Goal: Information Seeking & Learning: Learn about a topic

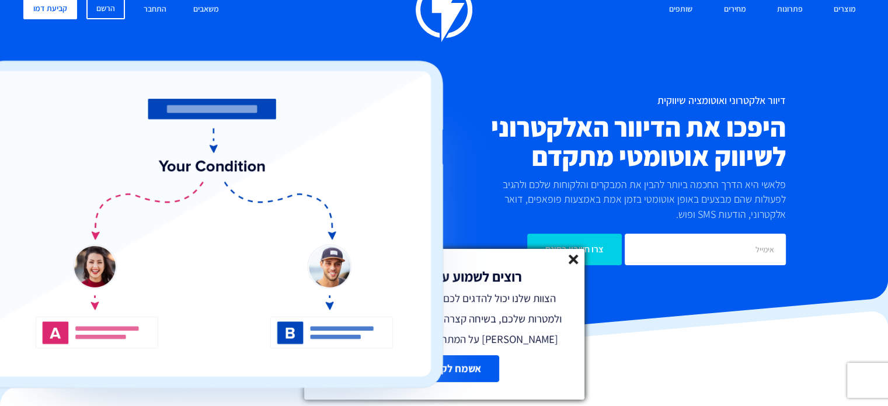
scroll to position [58, 0]
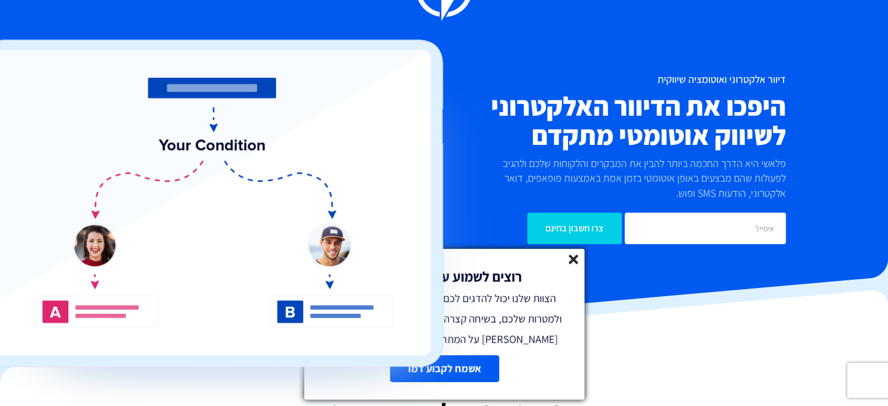
click at [572, 260] on line at bounding box center [573, 259] width 8 height 8
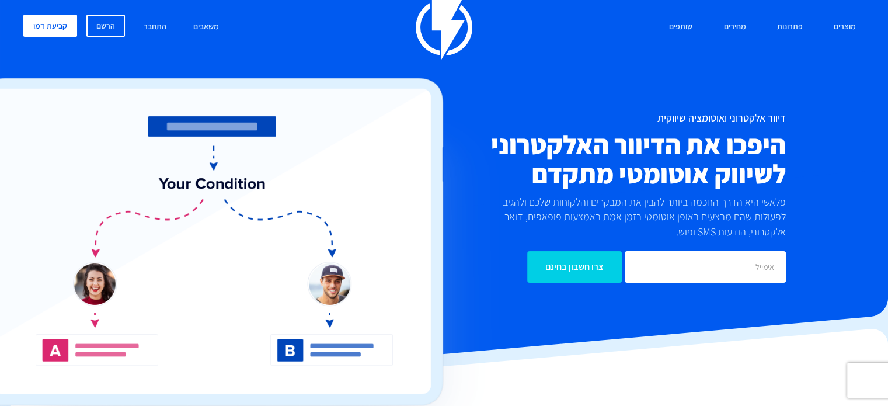
scroll to position [0, 0]
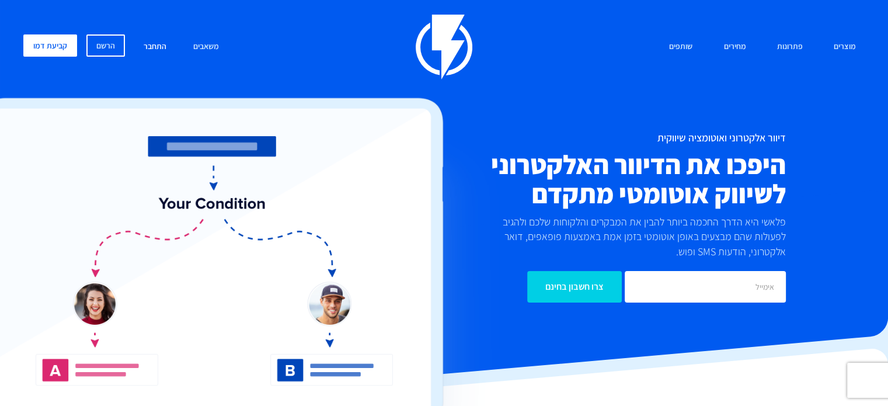
click at [158, 38] on link "התחבר" at bounding box center [155, 46] width 40 height 25
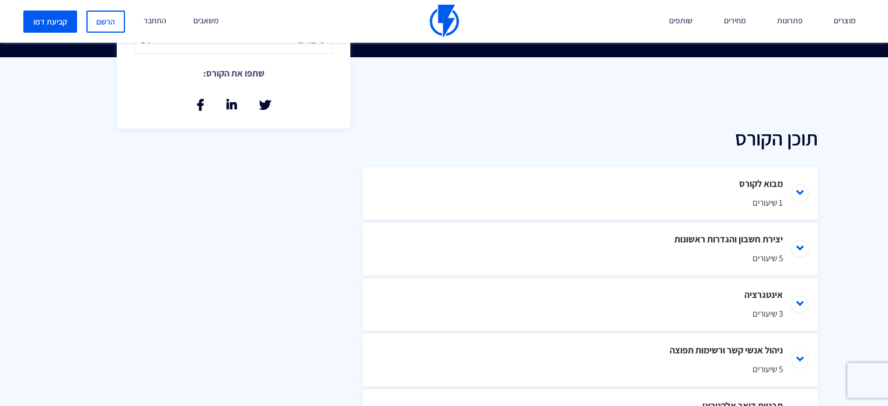
scroll to position [467, 0]
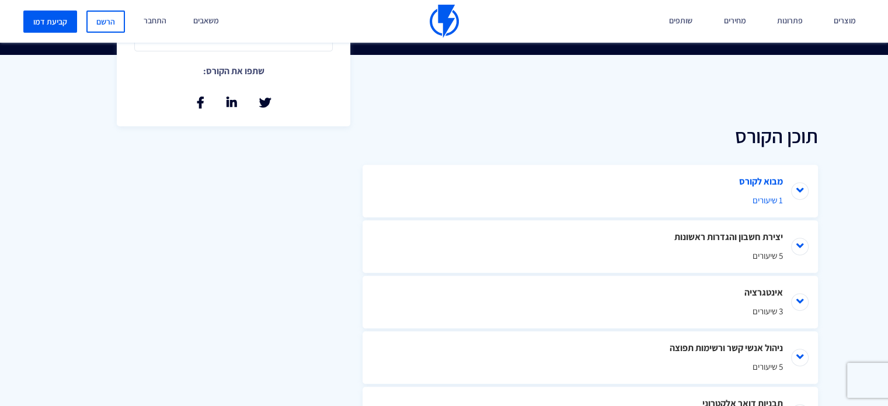
click at [802, 196] on li "מבוא לקורס 1 שיעורים" at bounding box center [590, 191] width 455 height 53
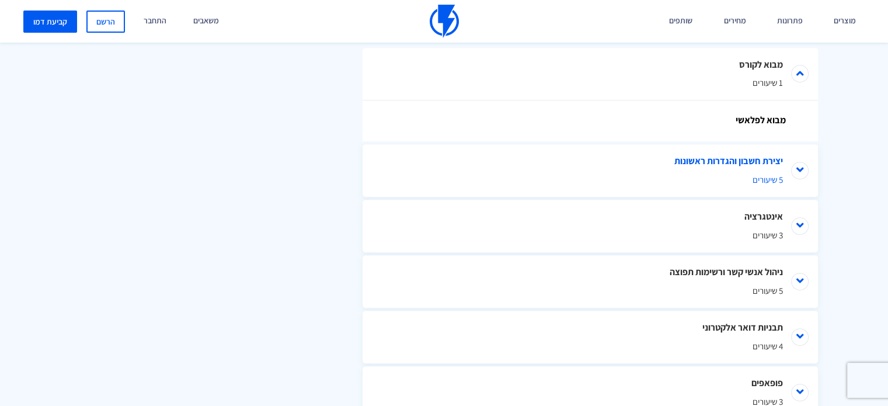
scroll to position [525, 0]
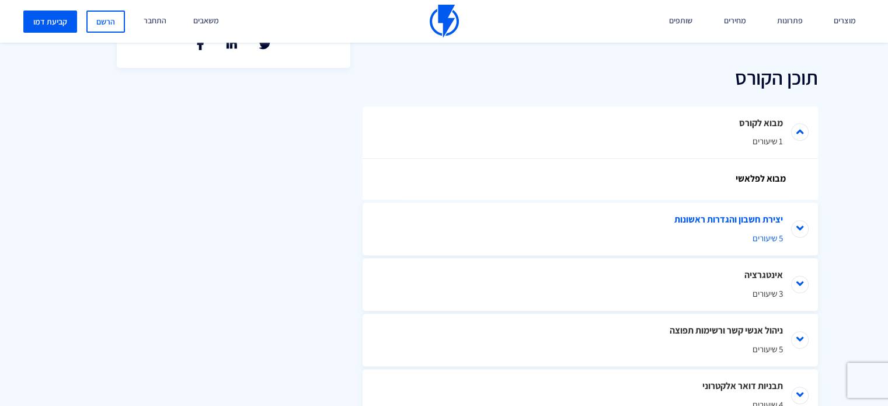
click at [803, 229] on li "יצירת חשבון והגדרות ראשונות 5 שיעורים" at bounding box center [590, 229] width 455 height 53
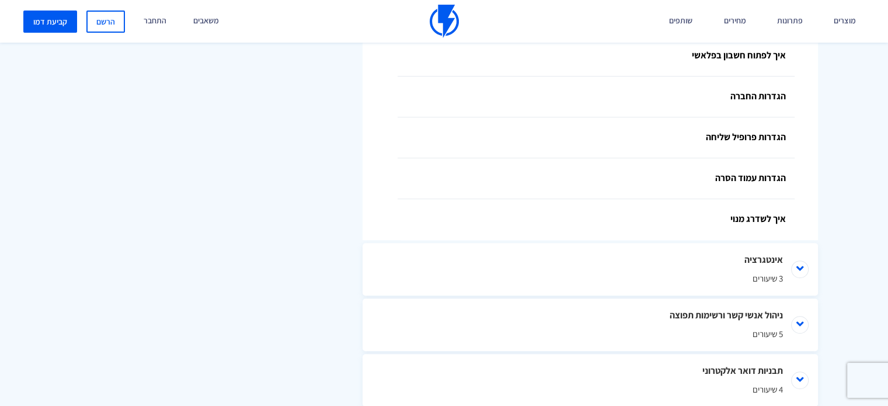
scroll to position [817, 0]
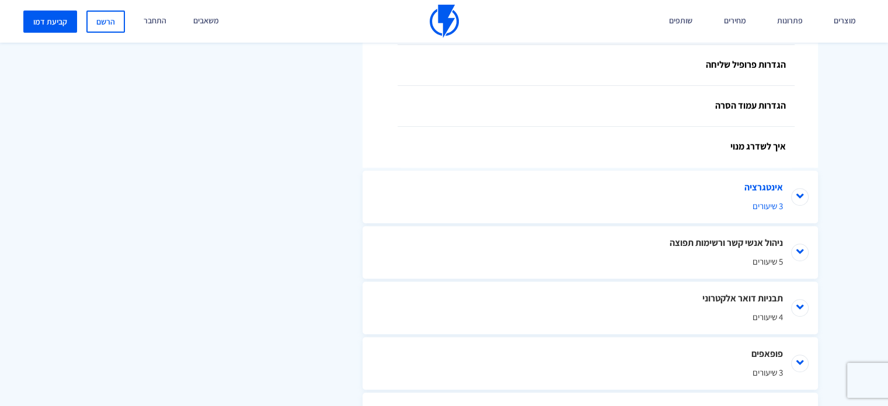
click at [799, 206] on li "אינטגרציה 3 שיעורים" at bounding box center [590, 196] width 455 height 53
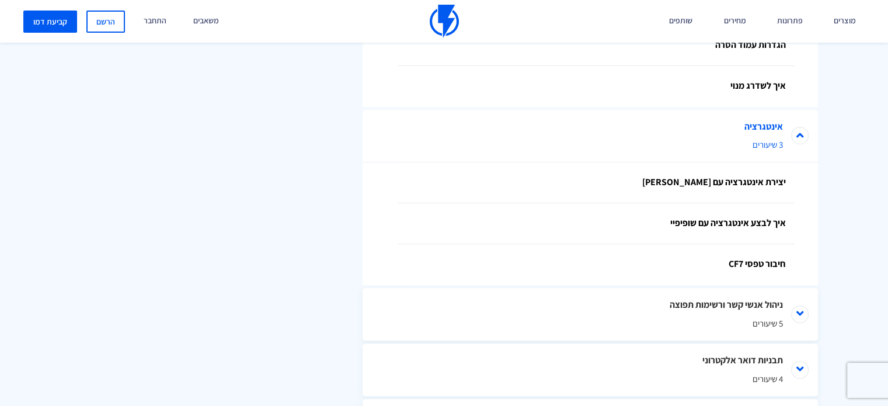
scroll to position [934, 0]
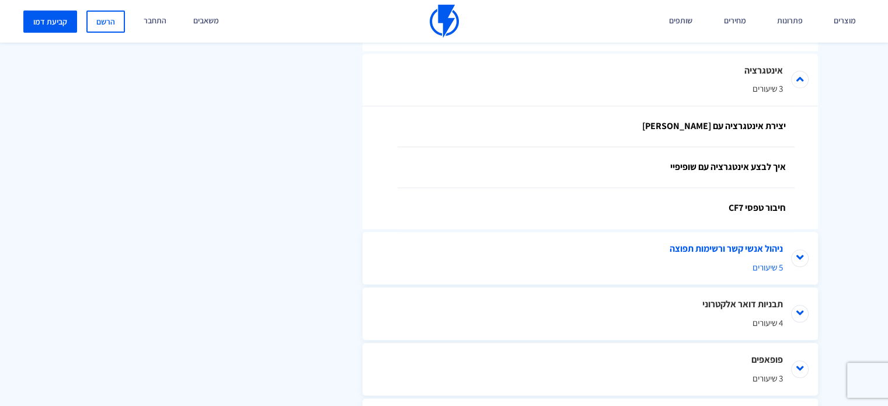
click at [800, 264] on li "ניהול אנשי קשר ורשימות תפוצה 5 שיעורים" at bounding box center [590, 258] width 455 height 53
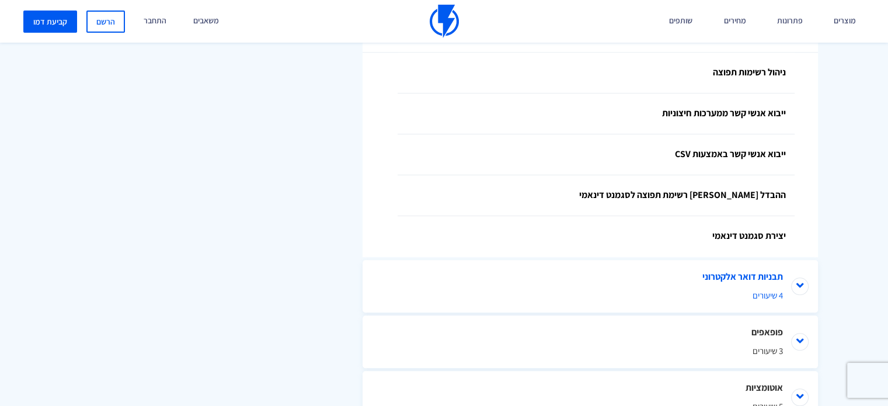
scroll to position [1168, 0]
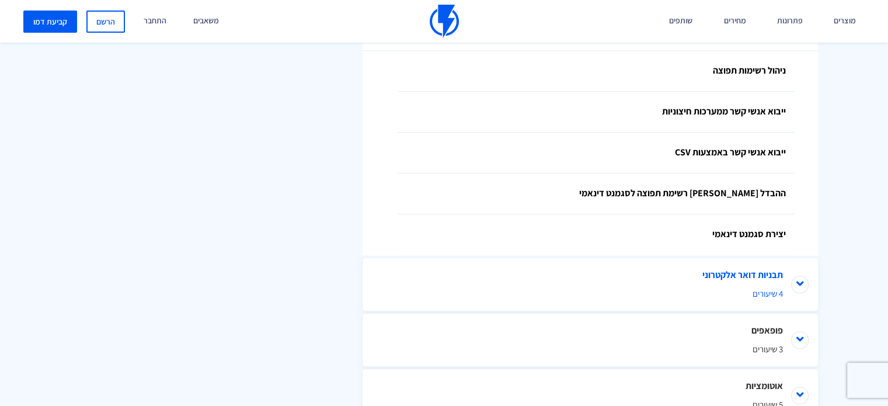
click at [797, 298] on li "תבניות דואר אלקטרוני 4 שיעורים" at bounding box center [590, 284] width 455 height 53
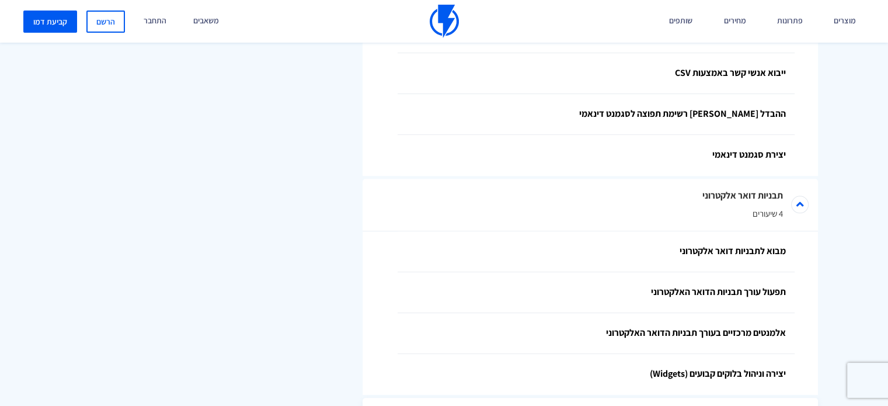
scroll to position [1343, 0]
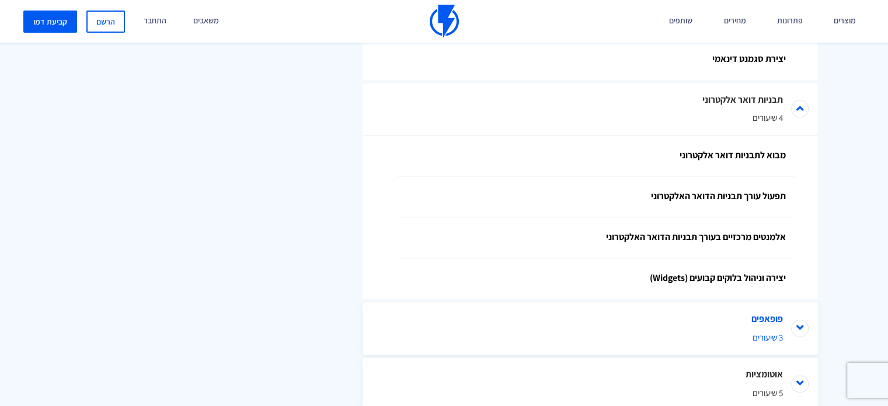
click at [807, 330] on li "פופאפים 3 שיעורים" at bounding box center [590, 328] width 455 height 53
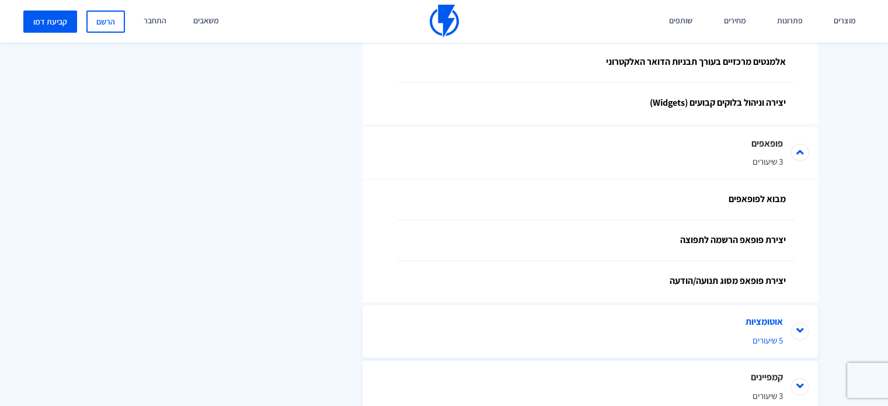
click at [799, 329] on li "אוטומציות 5 שיעורים" at bounding box center [590, 331] width 455 height 53
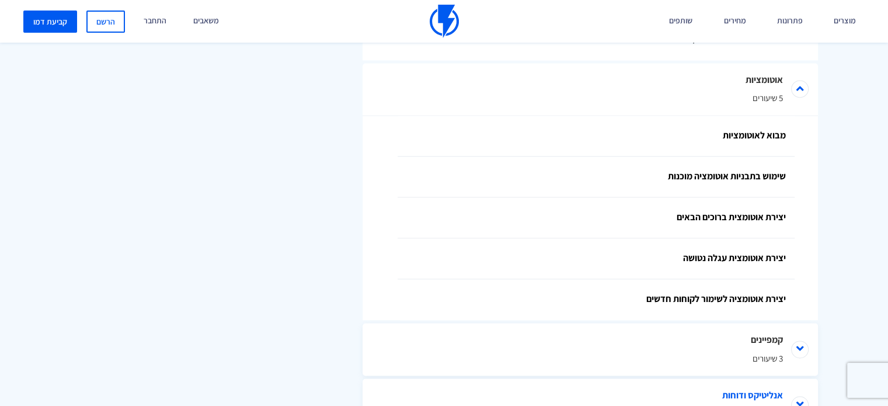
scroll to position [1897, 0]
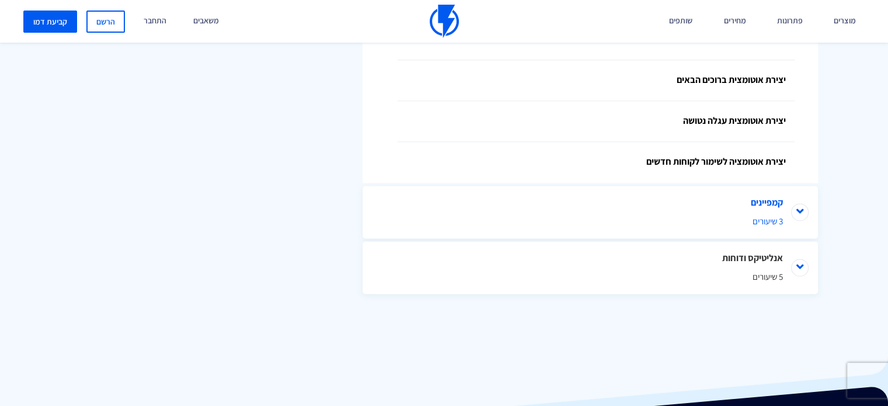
click at [804, 211] on li "קמפיינים 3 שיעורים" at bounding box center [590, 212] width 455 height 53
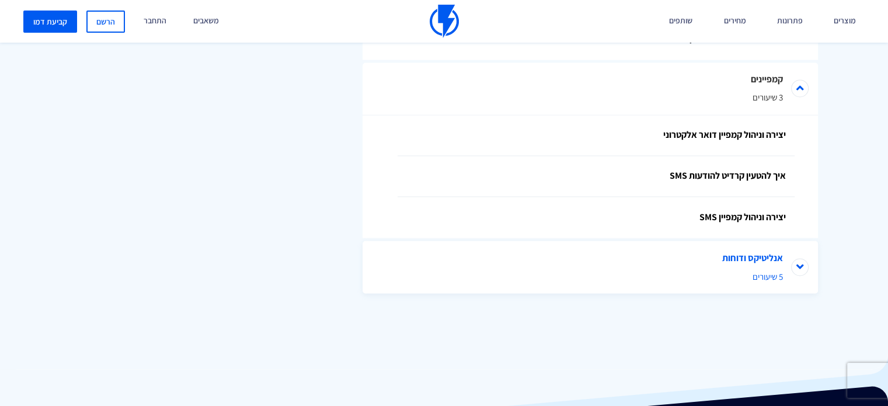
click at [802, 266] on li "אנליטיקס ודוחות 5 שיעורים" at bounding box center [590, 267] width 455 height 53
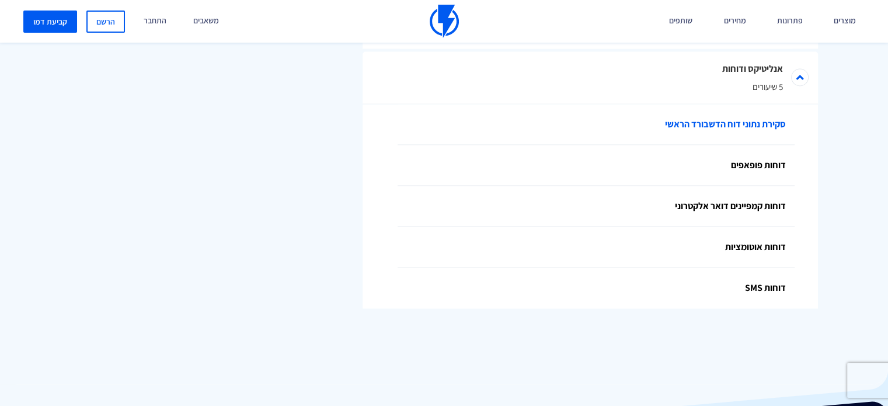
scroll to position [2224, 0]
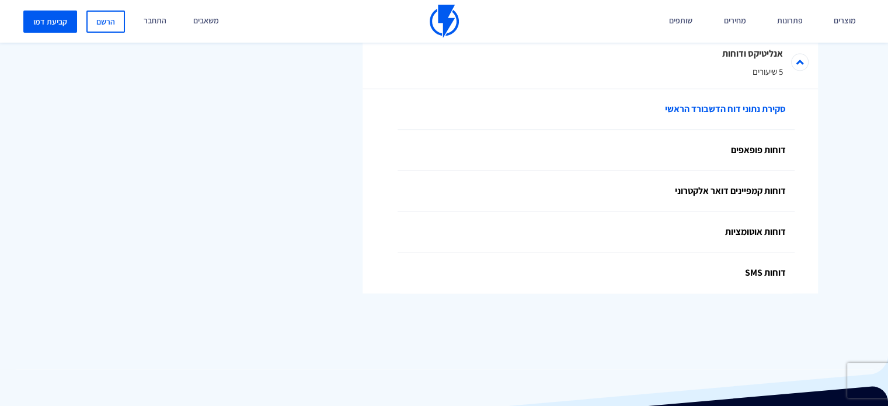
click at [708, 114] on link "סקירת נתוני דוח הדשבורד הראשי" at bounding box center [596, 109] width 397 height 41
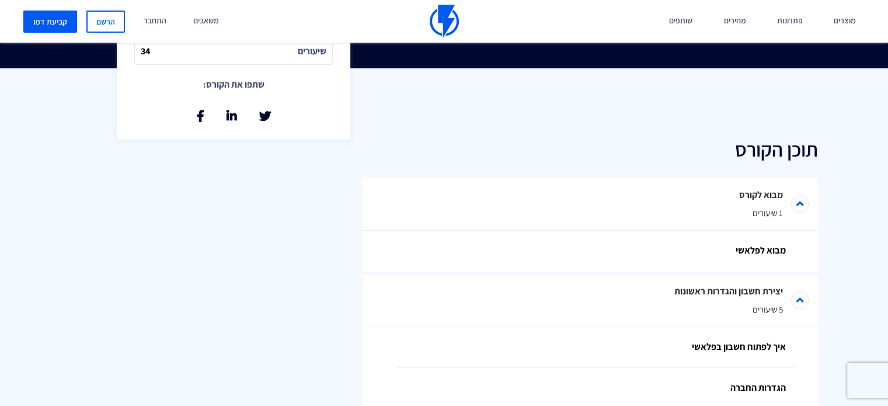
scroll to position [472, 0]
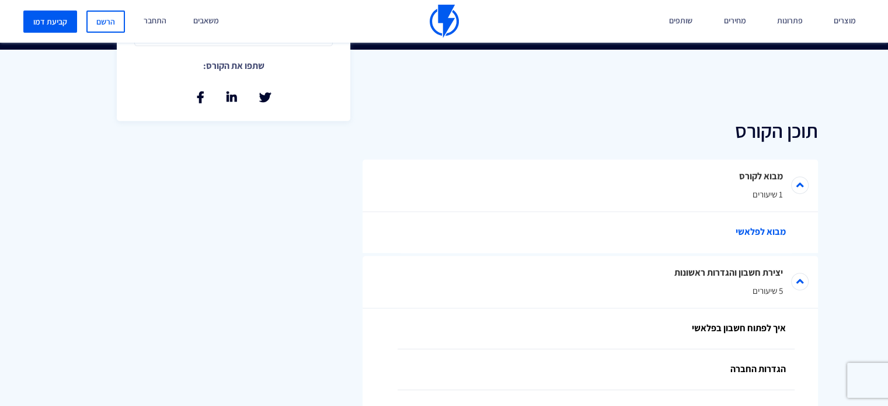
click at [747, 235] on link "מבוא לפלאשי" at bounding box center [596, 232] width 397 height 41
